Goal: Book appointment/travel/reservation

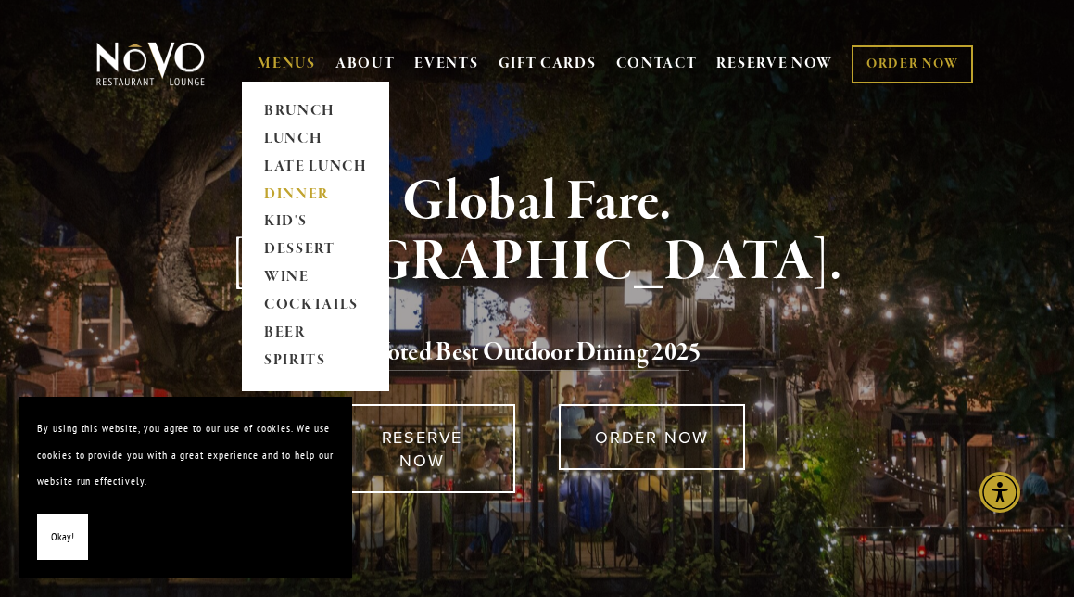
click at [314, 196] on link "DINNER" at bounding box center [316, 195] width 116 height 28
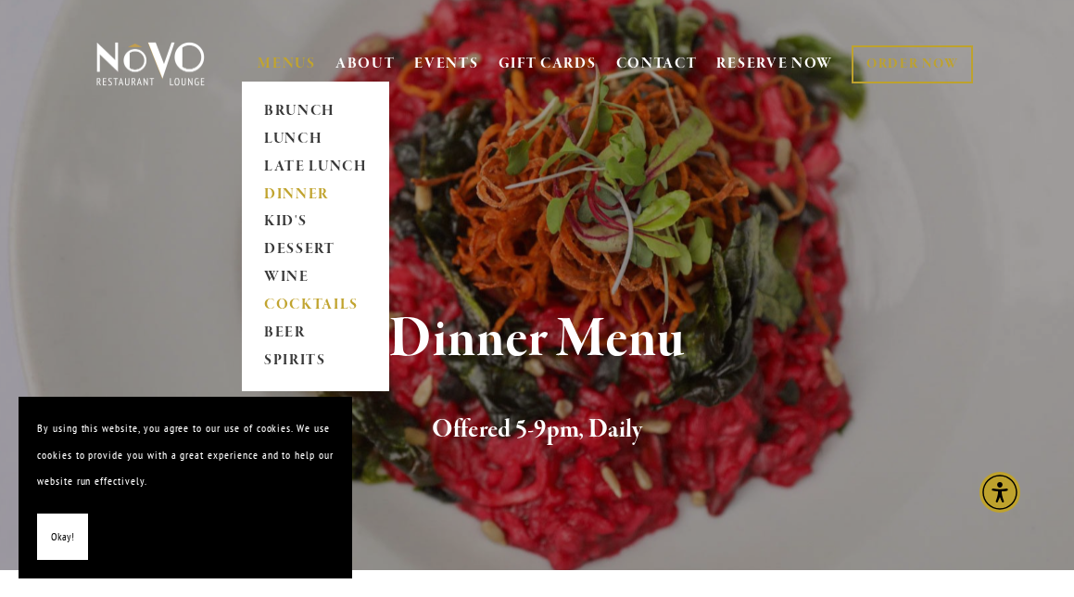
click at [283, 309] on link "COCKTAILS" at bounding box center [316, 306] width 116 height 28
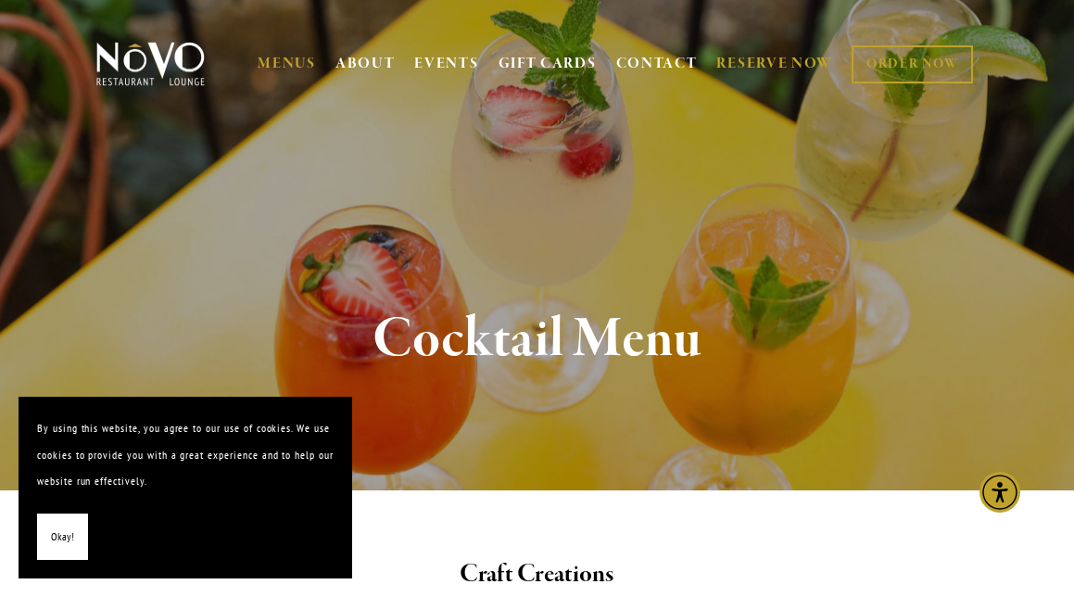
click at [787, 66] on link "RESERVE NOW" at bounding box center [774, 63] width 117 height 35
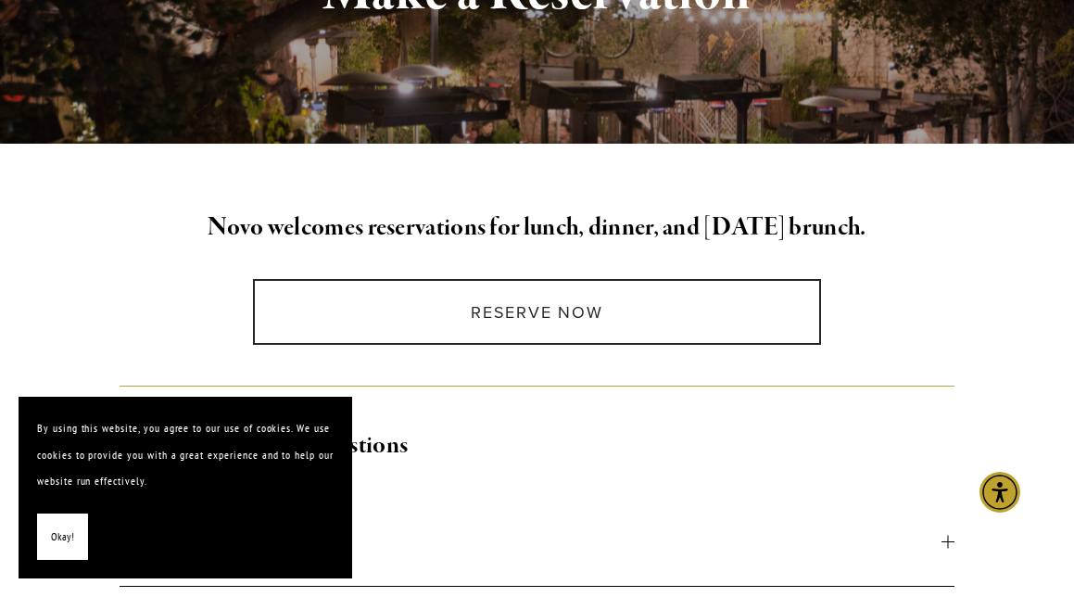
scroll to position [359, 0]
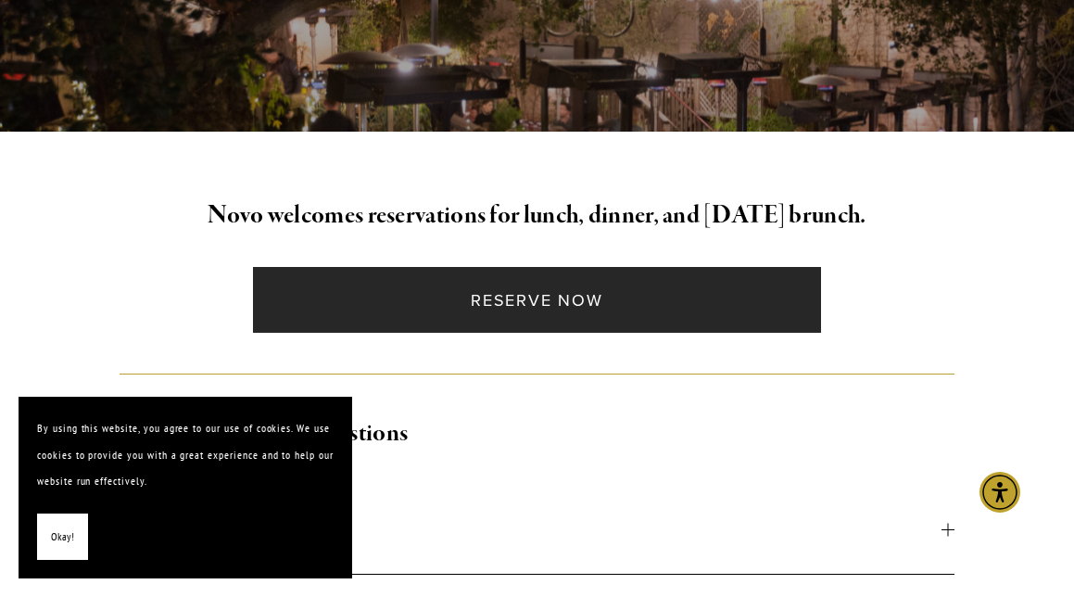
click at [603, 304] on link "Reserve Now" at bounding box center [537, 300] width 568 height 66
